Goal: Leave review/rating: Leave review/rating

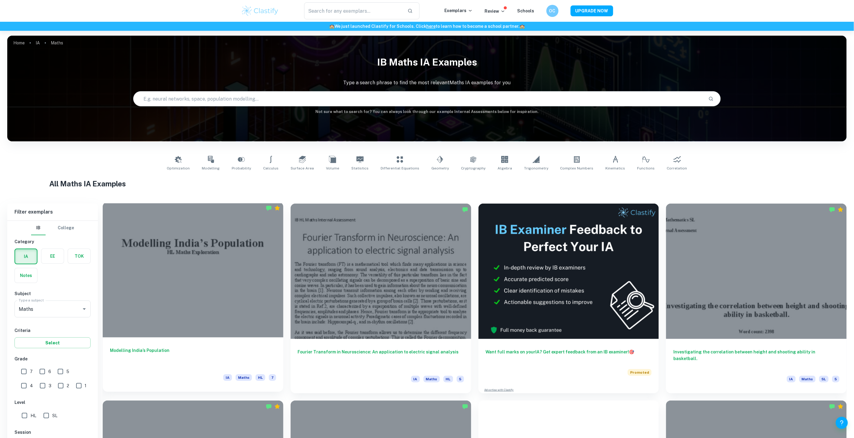
scroll to position [112, 0]
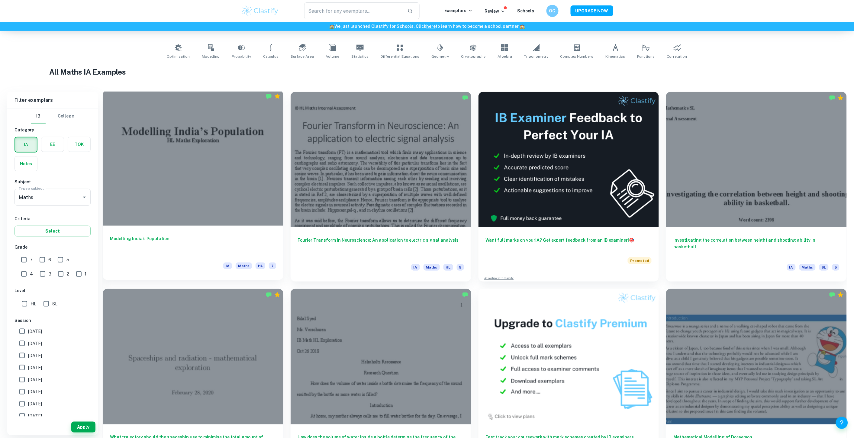
click at [237, 177] on div at bounding box center [193, 157] width 181 height 135
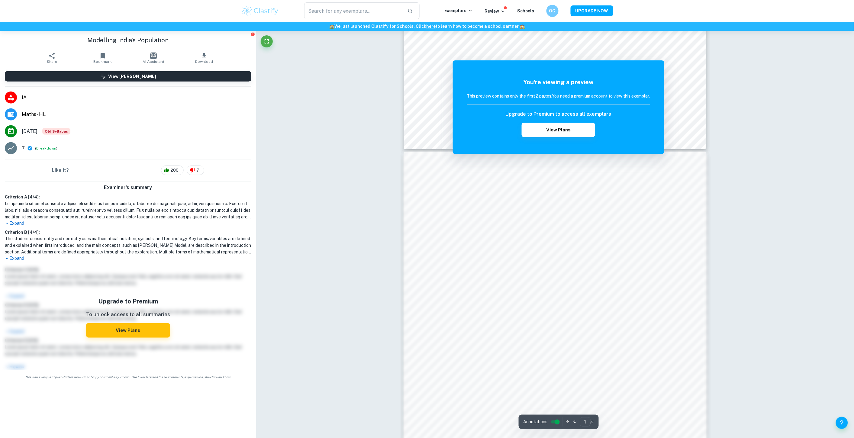
scroll to position [335, 0]
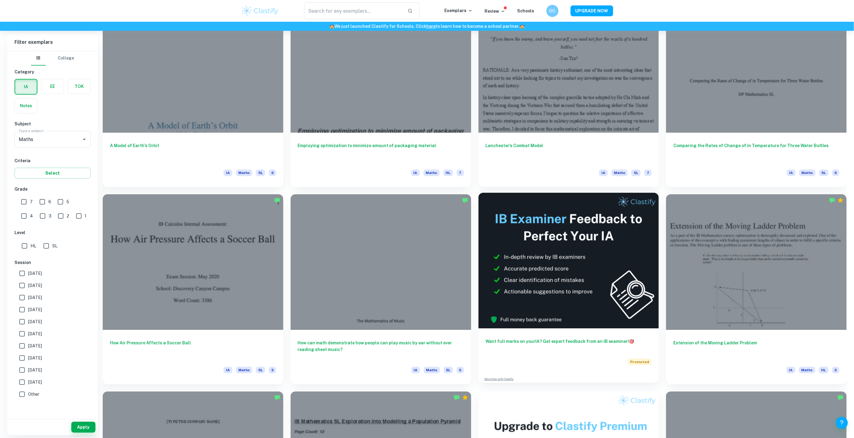
scroll to position [783, 0]
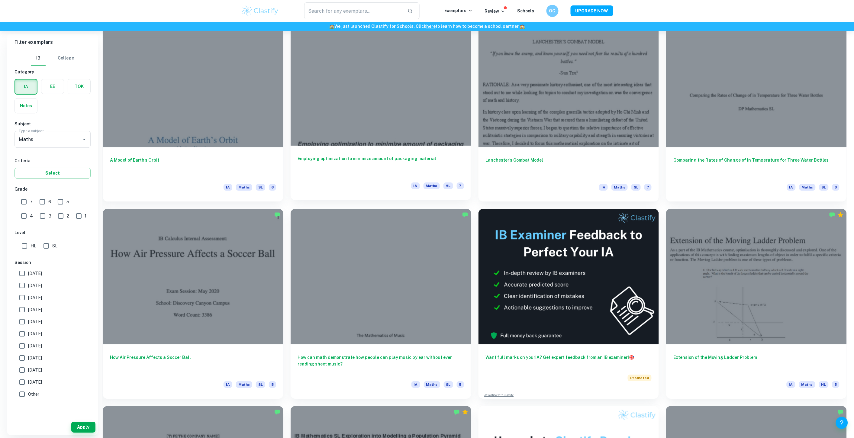
click at [433, 100] on div at bounding box center [380, 77] width 181 height 135
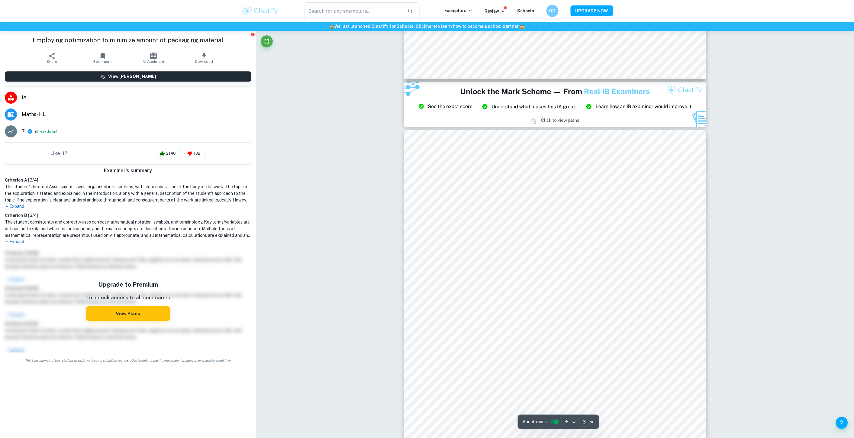
scroll to position [838, 0]
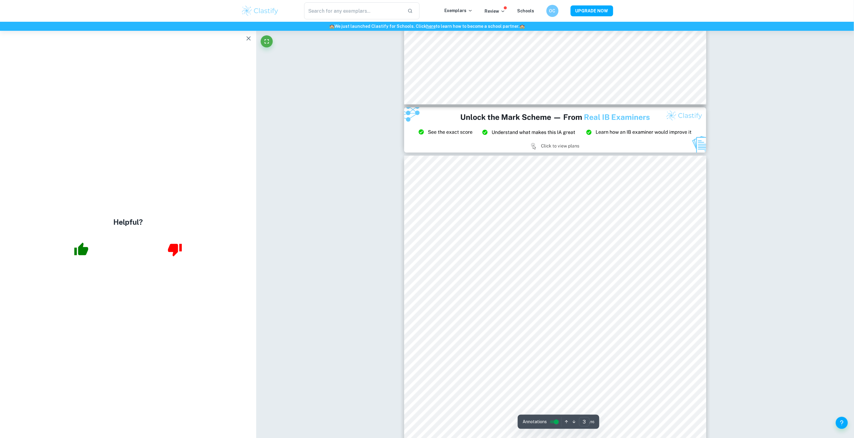
click at [245, 38] on icon "button" at bounding box center [248, 38] width 7 height 7
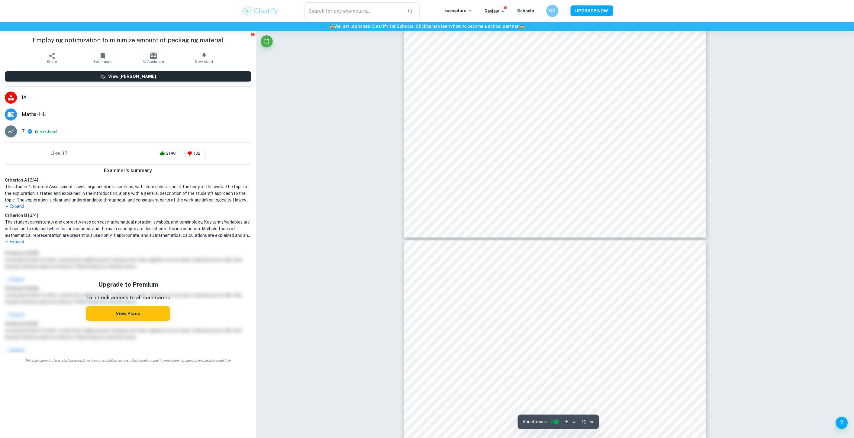
scroll to position [4219, 0]
type input "10"
